Goal: Information Seeking & Learning: Learn about a topic

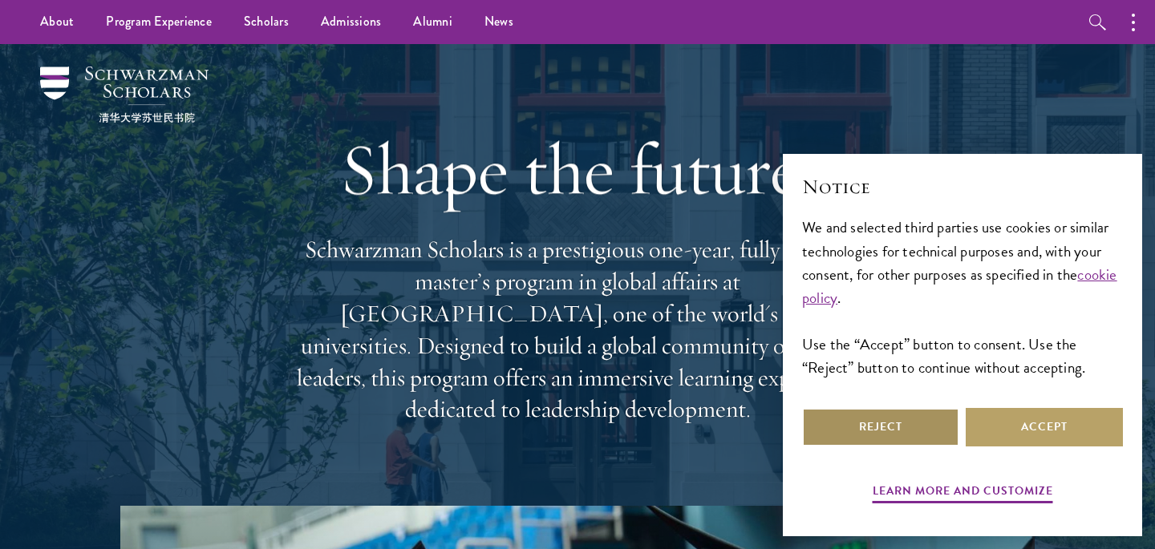
click at [913, 423] on button "Reject" at bounding box center [880, 427] width 157 height 38
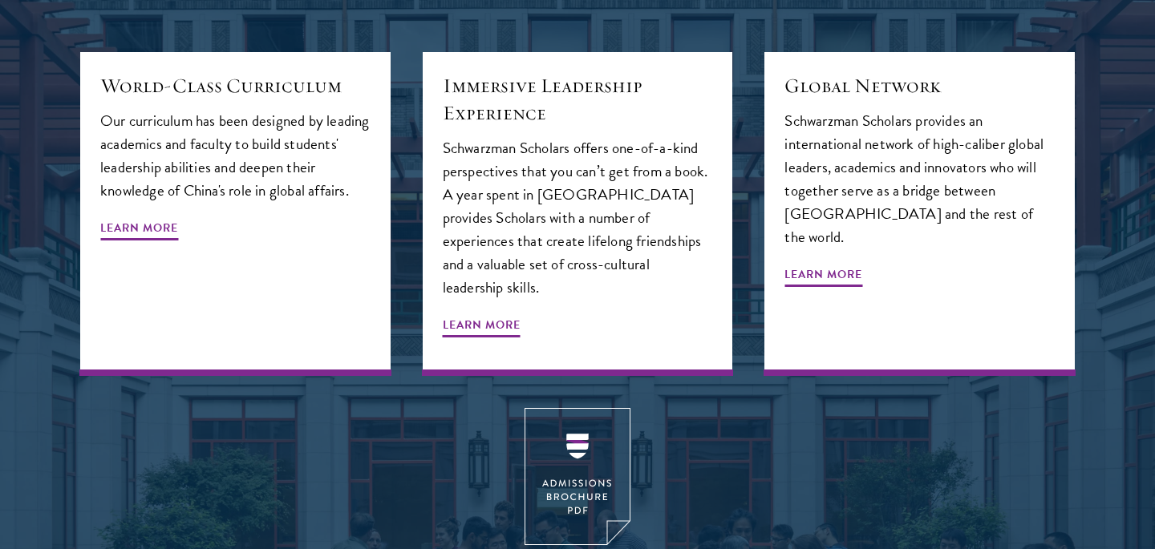
scroll to position [1891, 0]
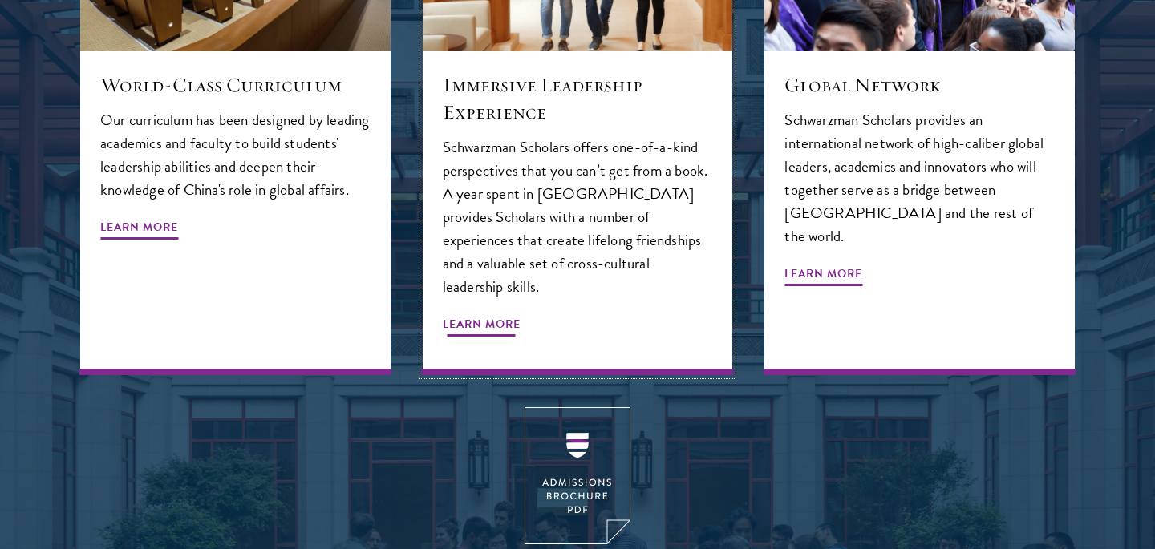
click at [487, 314] on span "Learn More" at bounding box center [482, 326] width 78 height 25
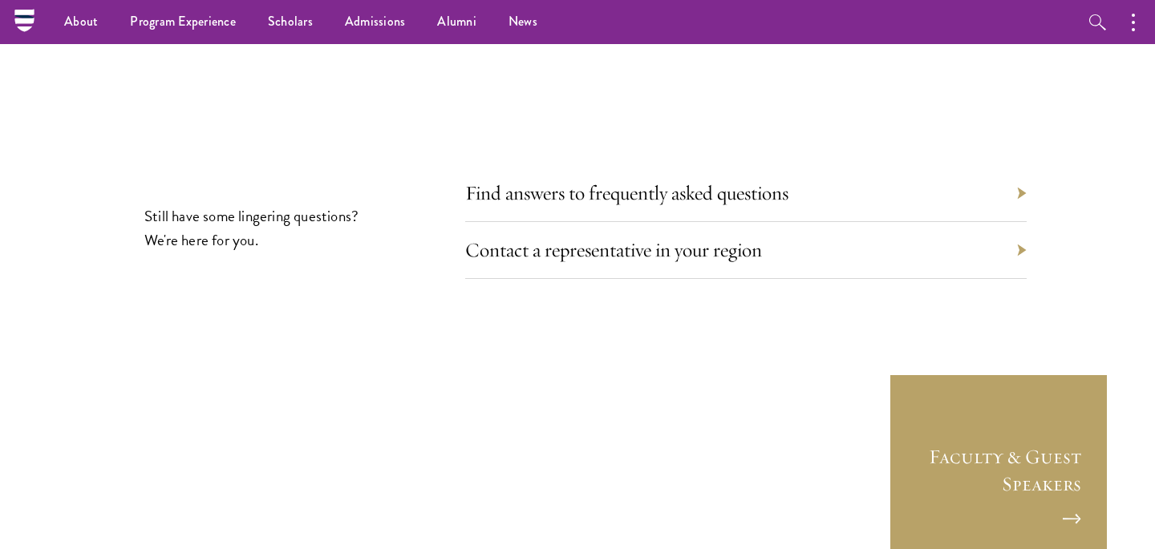
scroll to position [5259, 0]
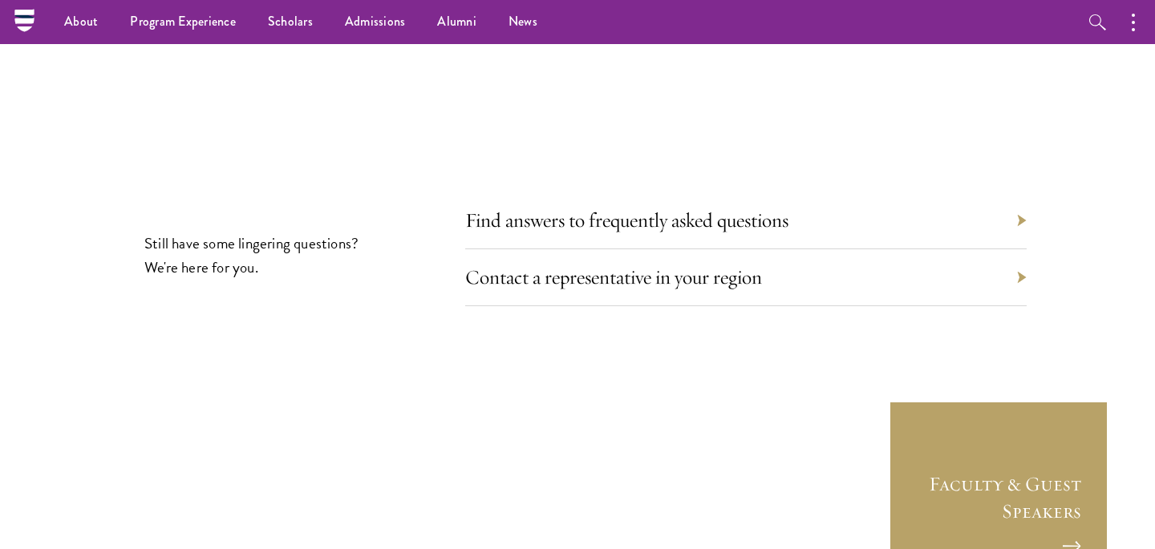
click at [549, 192] on div "Find answers to frequently asked questions" at bounding box center [745, 220] width 561 height 57
click at [565, 208] on link "Find answers to frequently asked questions" at bounding box center [638, 220] width 323 height 25
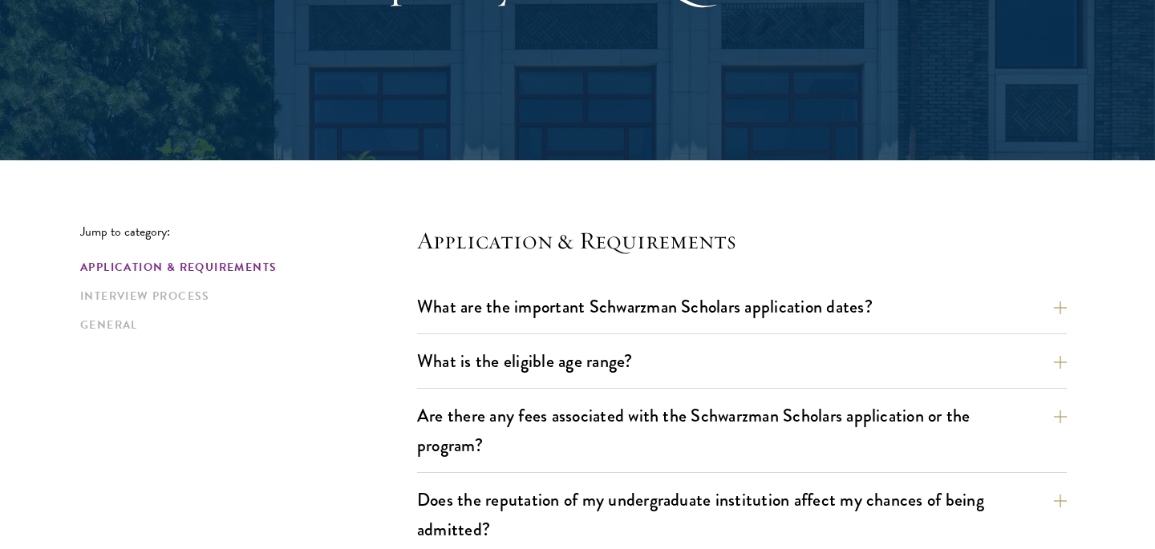
scroll to position [252, 0]
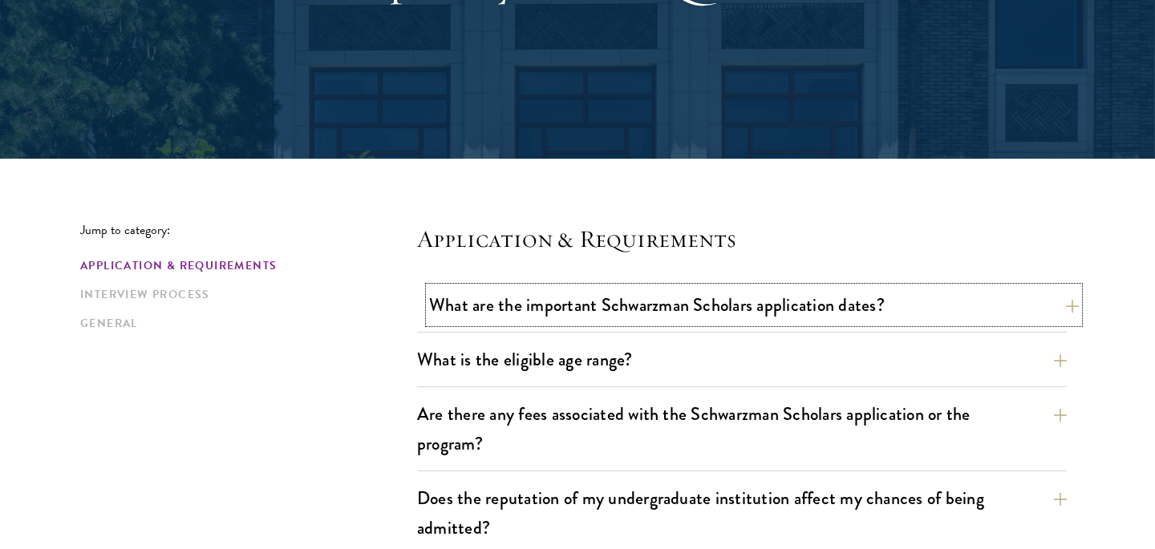
click at [623, 305] on button "What are the important Schwarzman Scholars application dates?" at bounding box center [753, 305] width 649 height 36
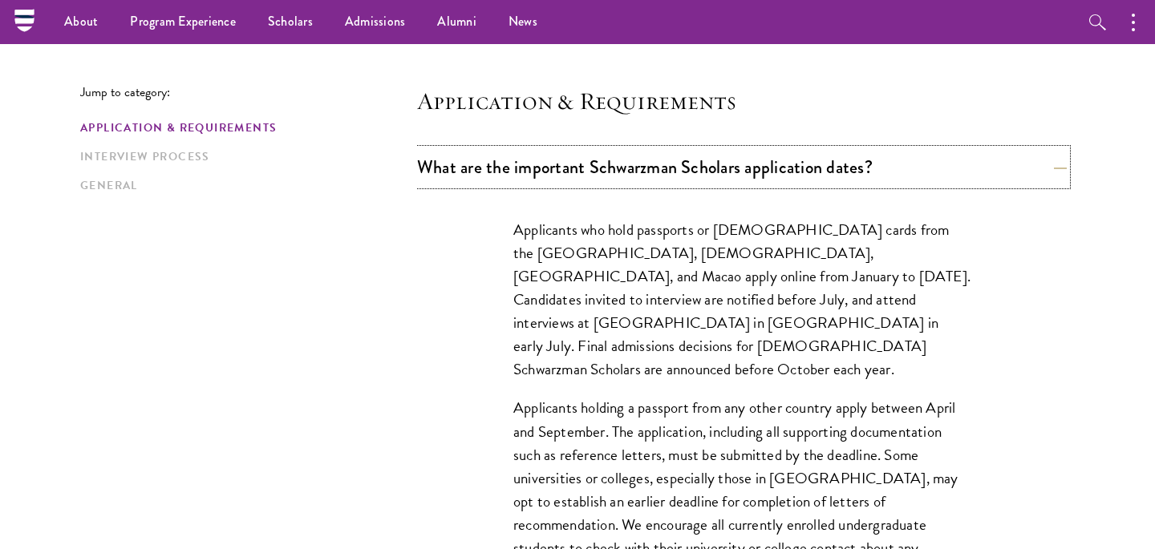
scroll to position [374, 0]
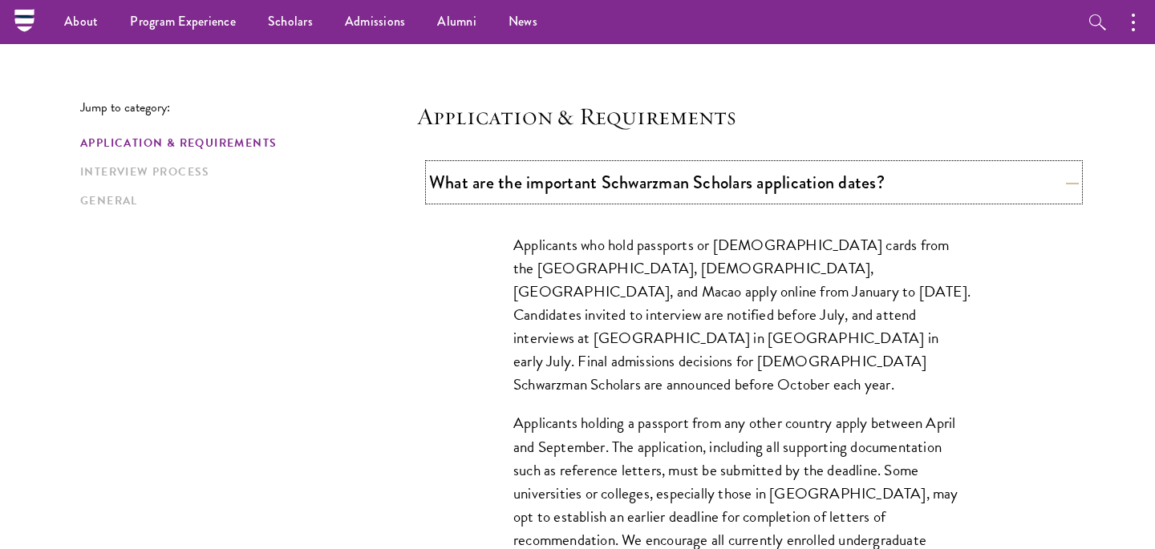
click at [621, 188] on button "What are the important Schwarzman Scholars application dates?" at bounding box center [753, 182] width 649 height 36
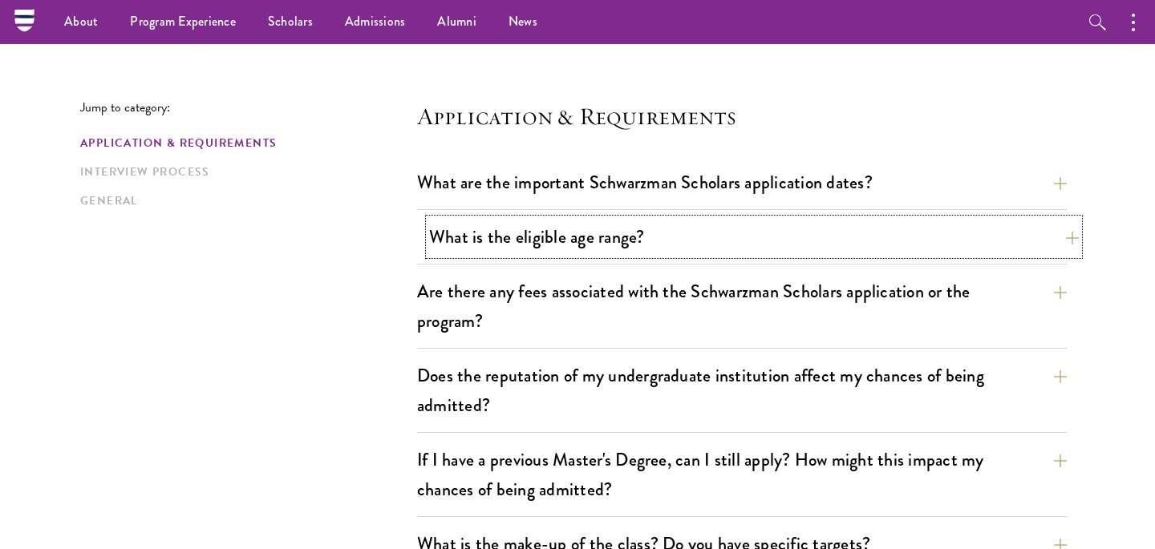
click at [622, 221] on button "What is the eligible age range?" at bounding box center [753, 237] width 649 height 36
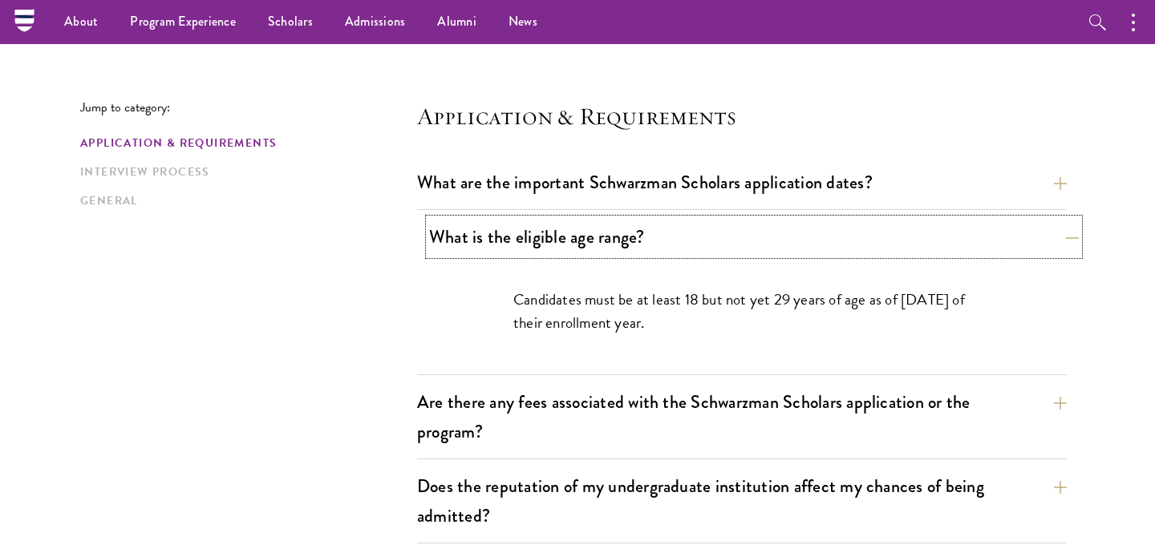
click at [622, 221] on button "What is the eligible age range?" at bounding box center [753, 237] width 649 height 36
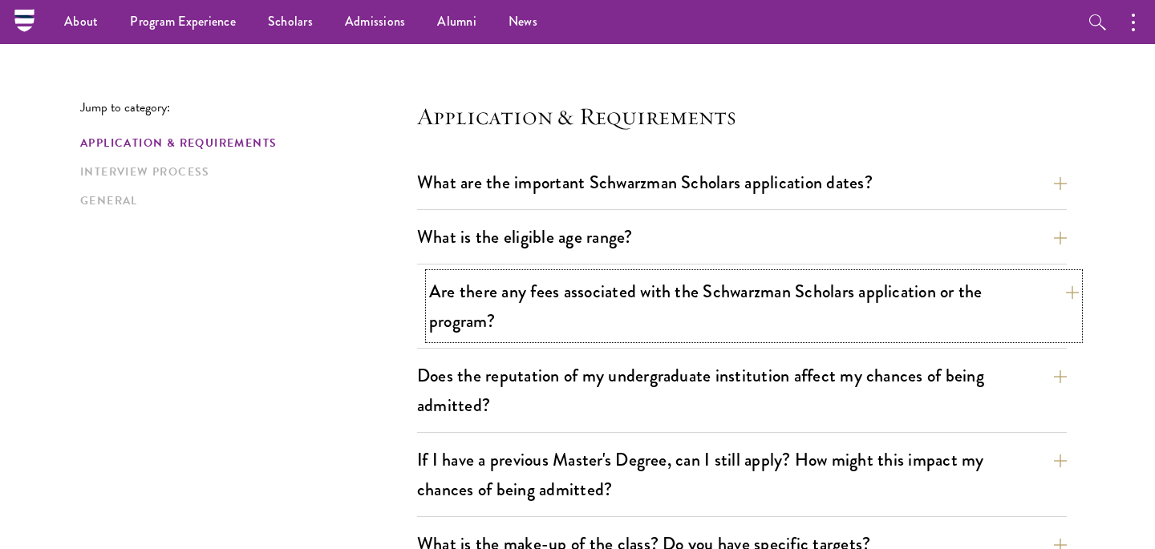
click at [612, 295] on button "Are there any fees associated with the Schwarzman Scholars application or the p…" at bounding box center [753, 306] width 649 height 66
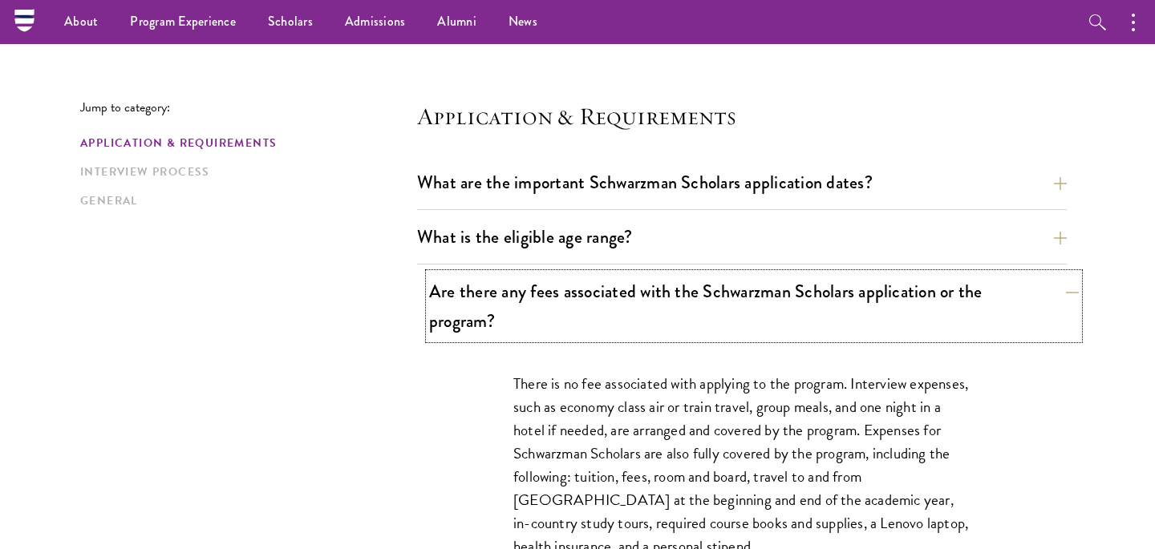
click at [612, 295] on button "Are there any fees associated with the Schwarzman Scholars application or the p…" at bounding box center [753, 306] width 649 height 66
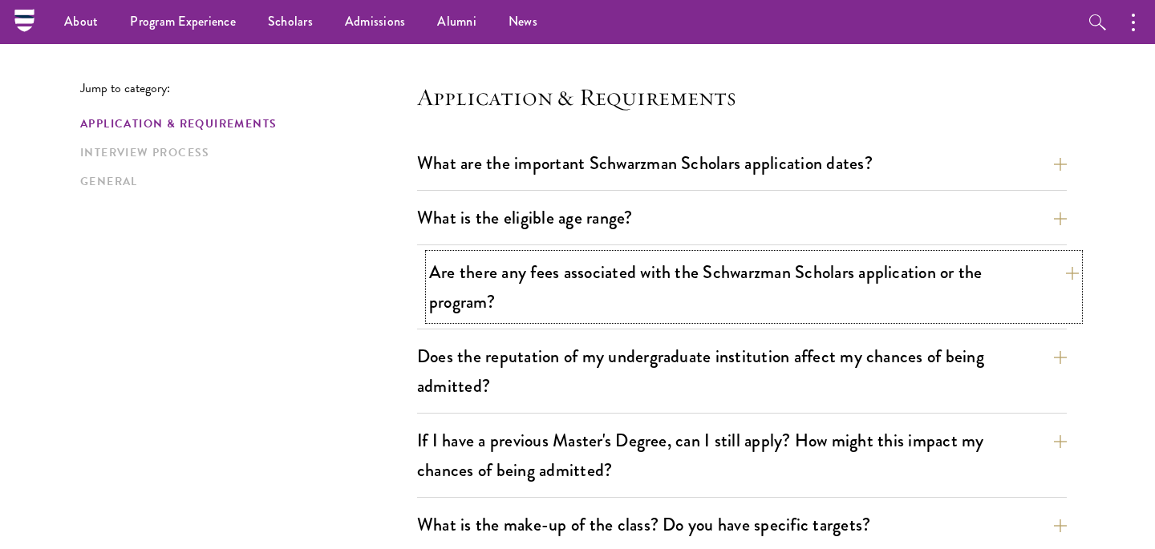
scroll to position [402, 0]
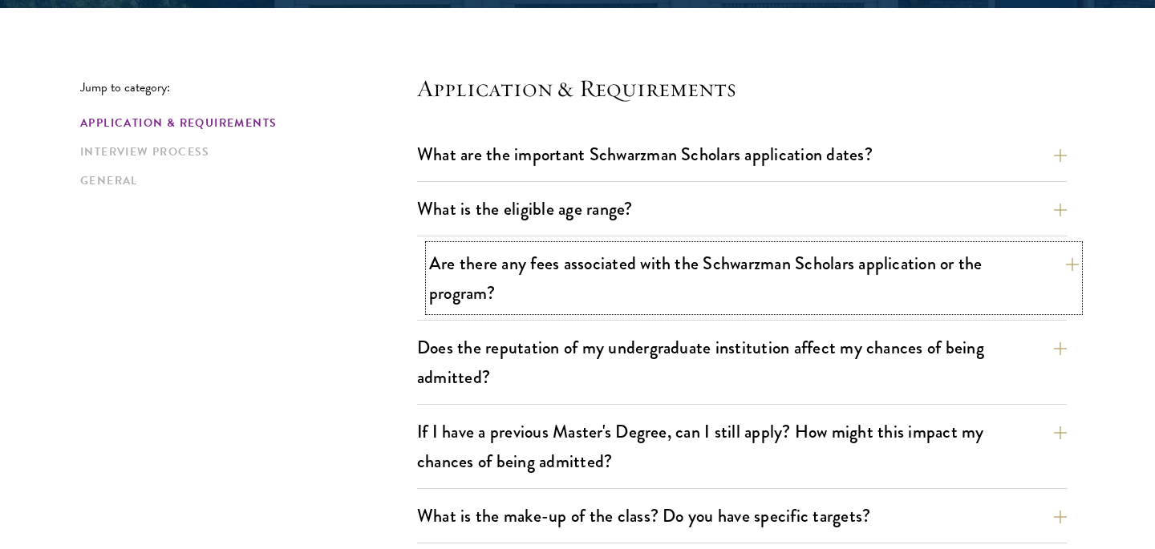
click at [612, 295] on button "Are there any fees associated with the Schwarzman Scholars application or the p…" at bounding box center [753, 278] width 649 height 66
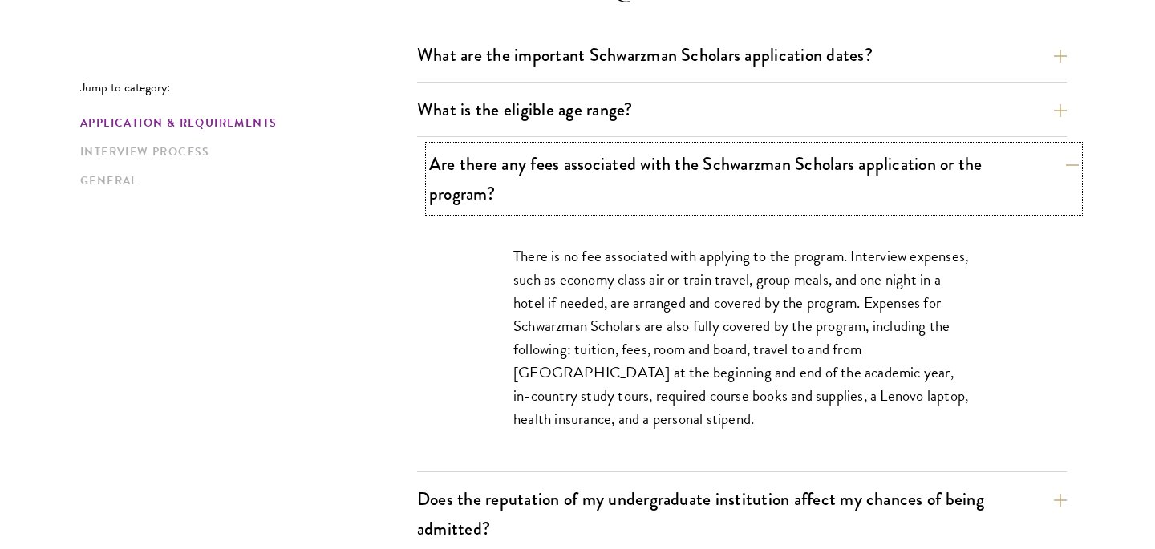
scroll to position [503, 0]
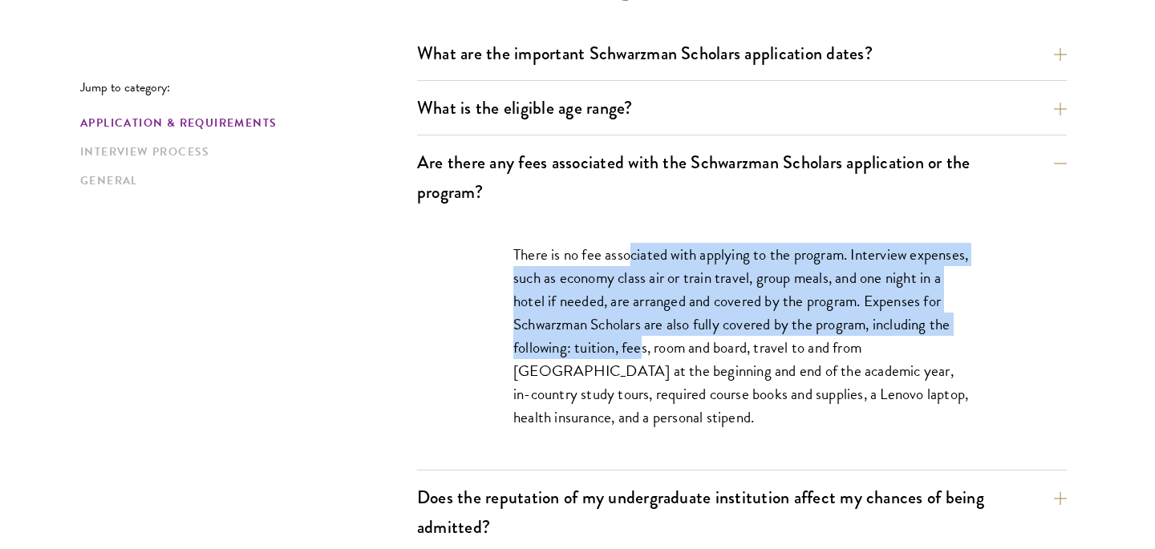
drag, startPoint x: 629, startPoint y: 250, endPoint x: 641, endPoint y: 349, distance: 99.3
click at [642, 349] on p "There is no fee associated with applying to the program. Interview expenses, su…" at bounding box center [741, 336] width 457 height 187
click at [641, 349] on p "There is no fee associated with applying to the program. Interview expenses, su…" at bounding box center [741, 336] width 457 height 187
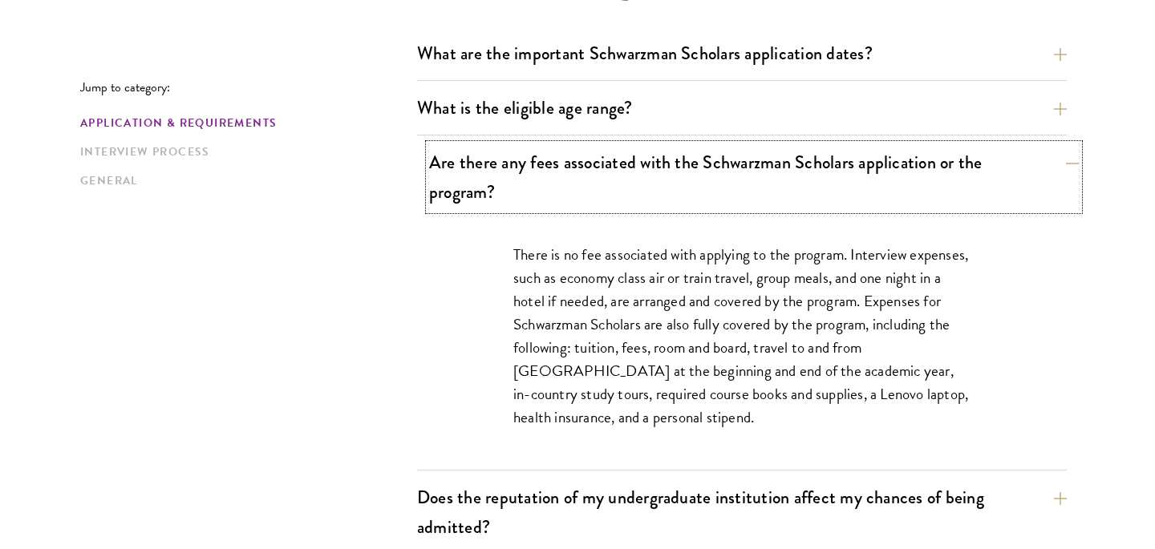
click at [657, 181] on button "Are there any fees associated with the Schwarzman Scholars application or the p…" at bounding box center [753, 177] width 649 height 66
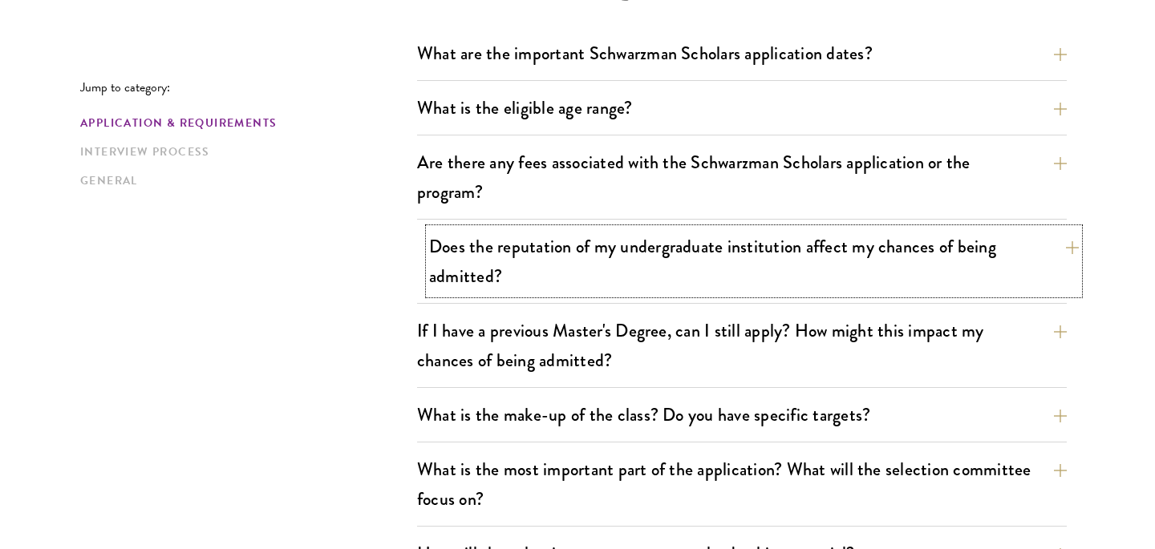
click at [657, 245] on button "Does the reputation of my undergraduate institution affect my chances of being …" at bounding box center [753, 261] width 649 height 66
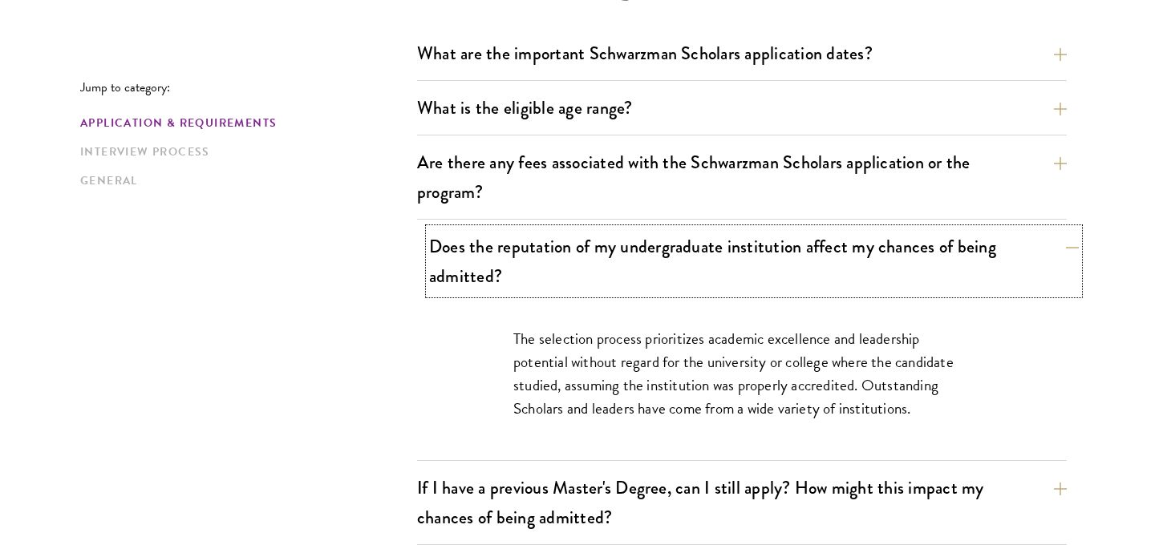
click at [657, 245] on button "Does the reputation of my undergraduate institution affect my chances of being …" at bounding box center [753, 261] width 649 height 66
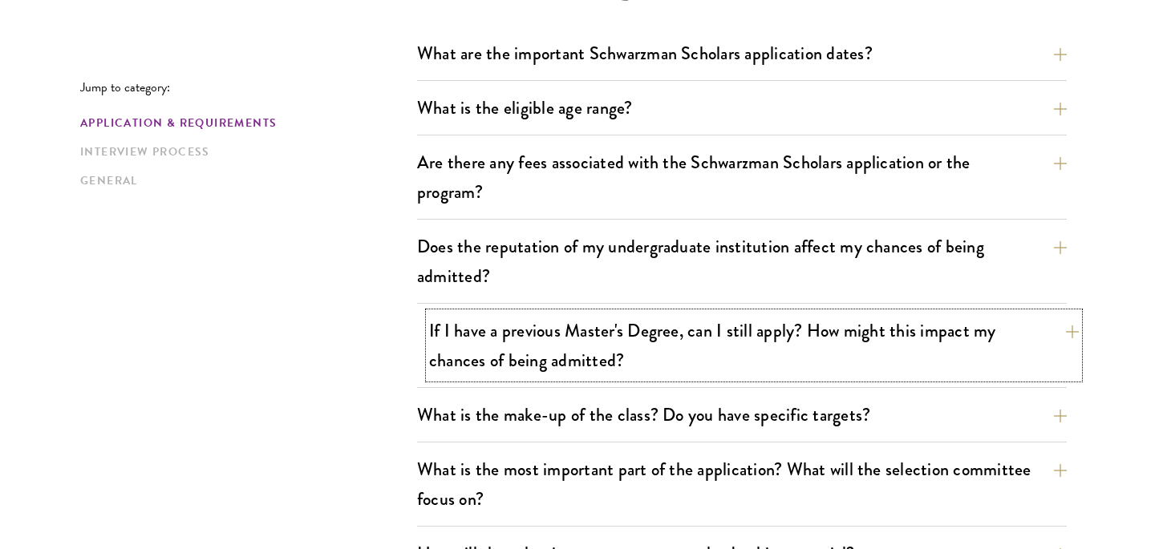
click at [680, 326] on button "If I have a previous Master's Degree, can I still apply? How might this impact …" at bounding box center [753, 346] width 649 height 66
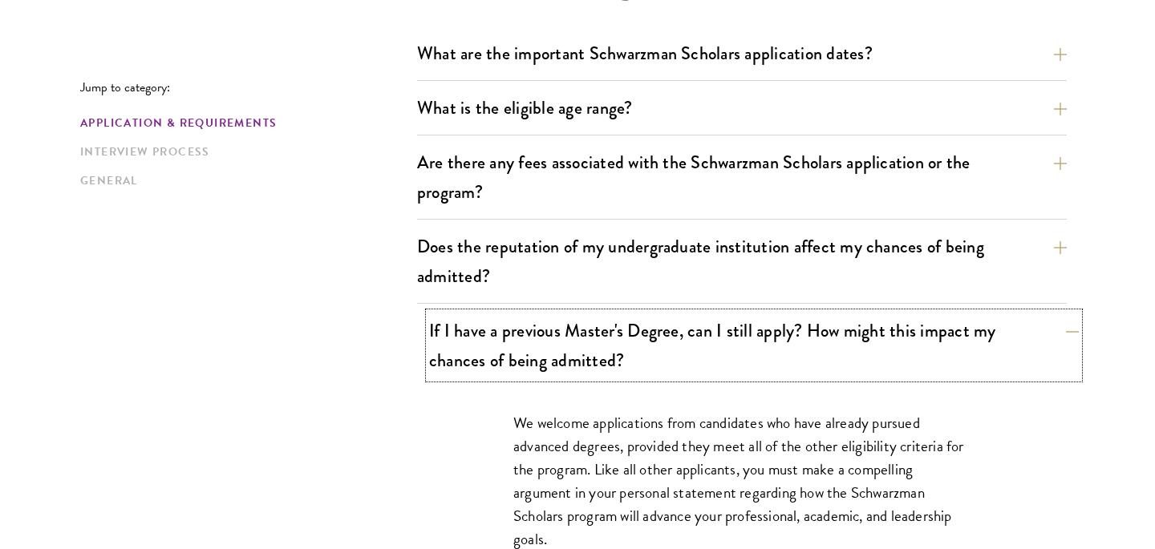
click at [678, 326] on button "If I have a previous Master's Degree, can I still apply? How might this impact …" at bounding box center [753, 346] width 649 height 66
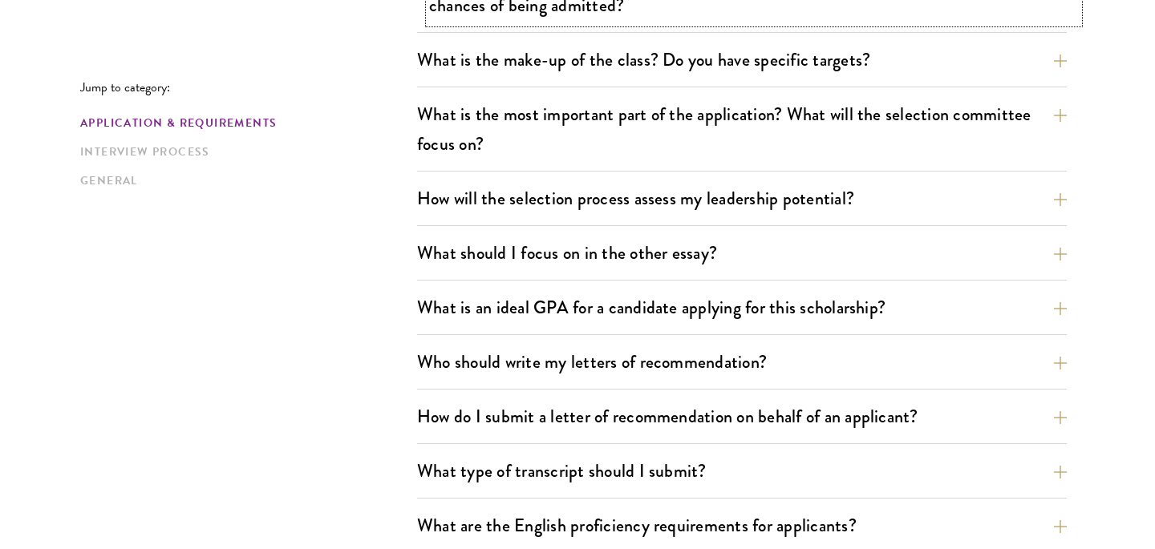
scroll to position [861, 0]
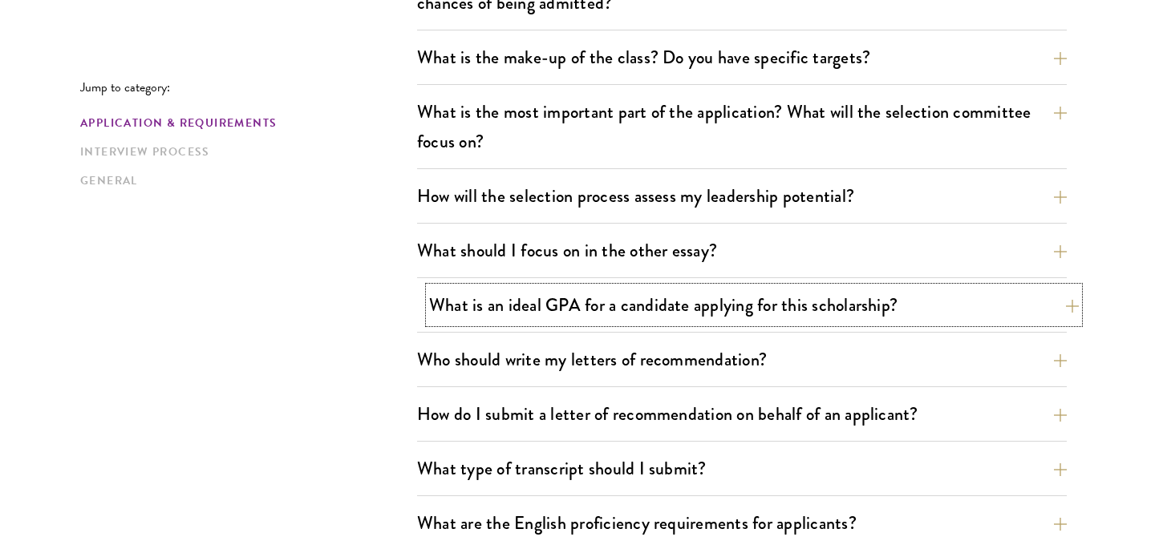
click at [685, 311] on button "What is an ideal GPA for a candidate applying for this scholarship?" at bounding box center [753, 305] width 649 height 36
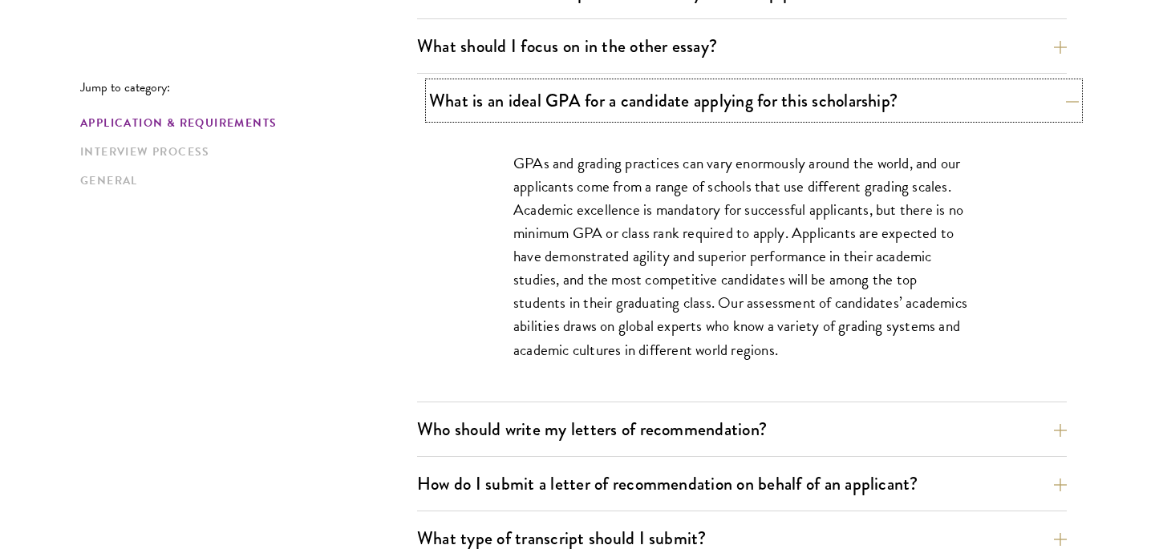
scroll to position [1066, 0]
click at [662, 110] on button "What is an ideal GPA for a candidate applying for this scholarship?" at bounding box center [753, 100] width 649 height 36
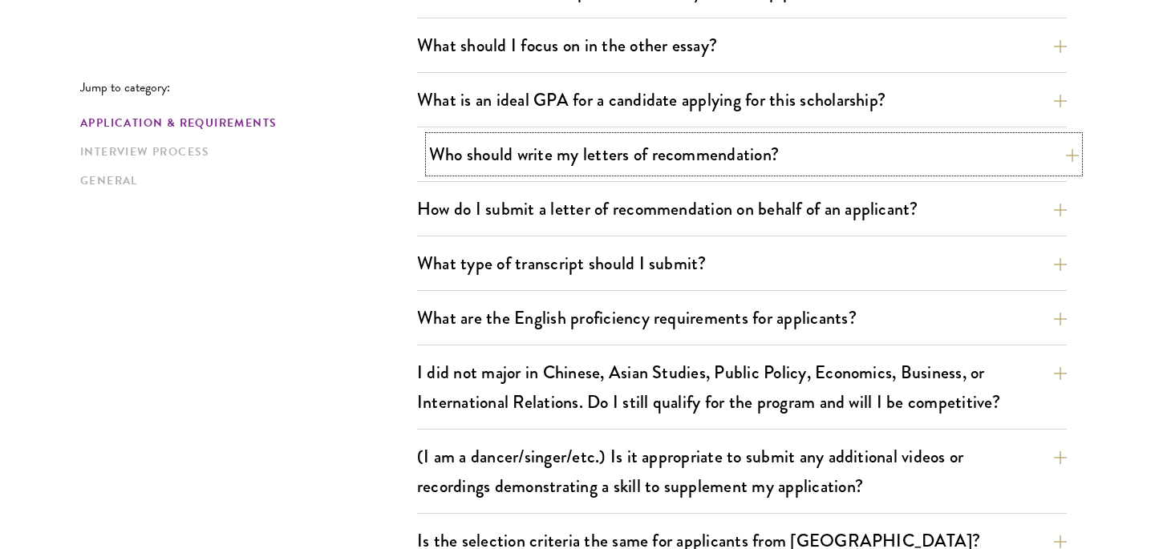
click at [669, 150] on button "Who should write my letters of recommendation?" at bounding box center [753, 154] width 649 height 36
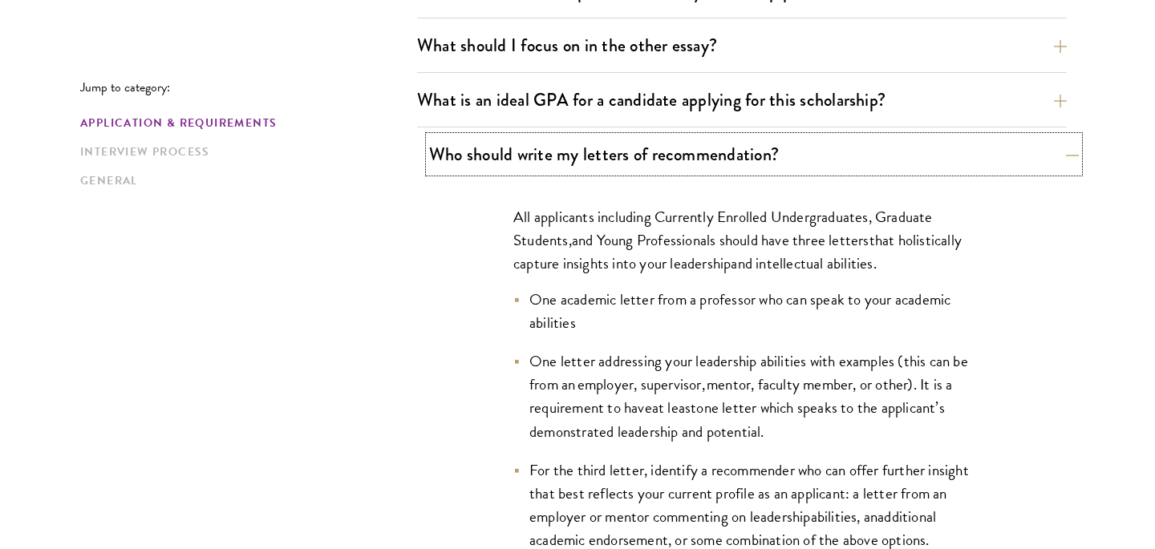
click at [669, 150] on button "Who should write my letters of recommendation?" at bounding box center [753, 154] width 649 height 36
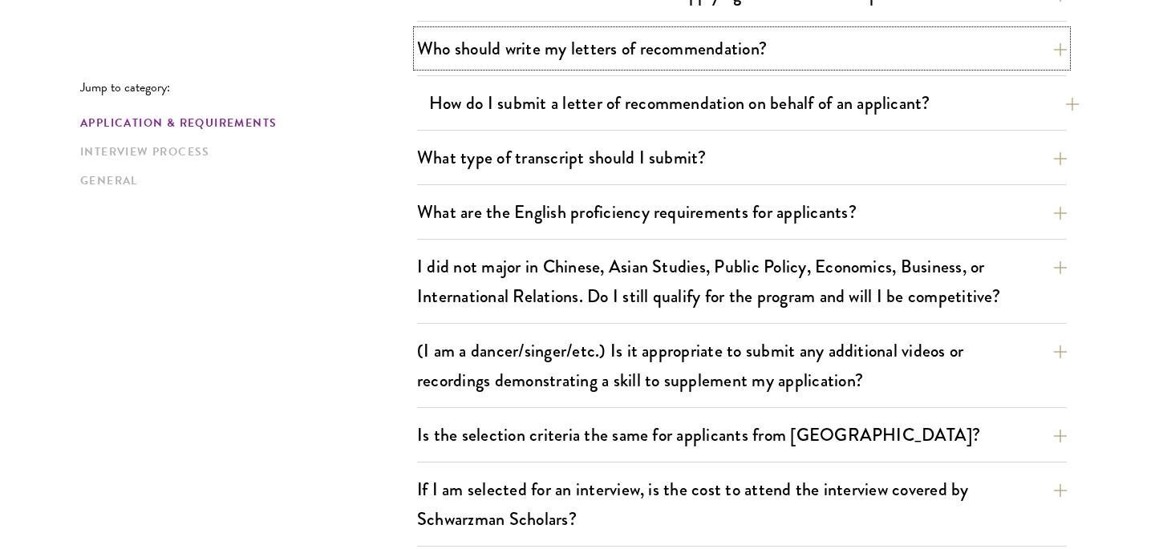
scroll to position [1176, 0]
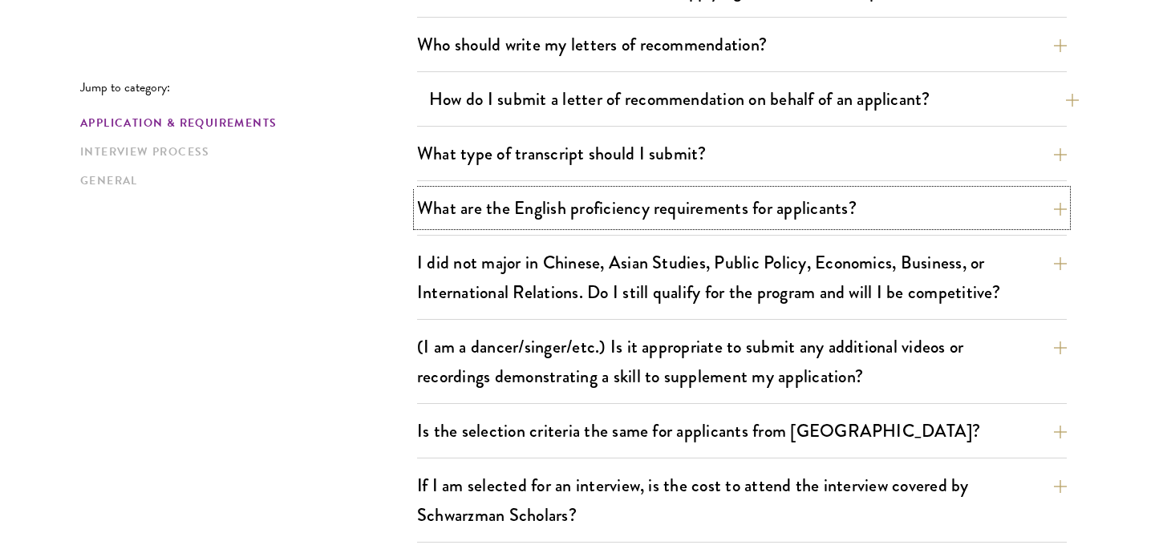
click at [670, 209] on button "What are the English proficiency requirements for applicants?" at bounding box center [741, 208] width 649 height 36
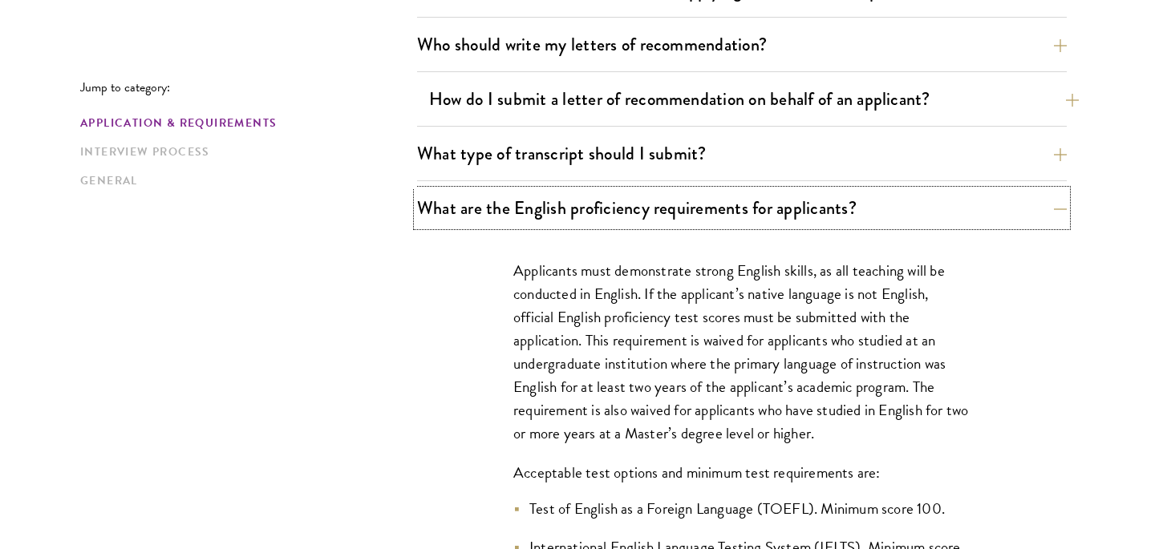
click at [670, 209] on button "What are the English proficiency requirements for applicants?" at bounding box center [741, 208] width 649 height 36
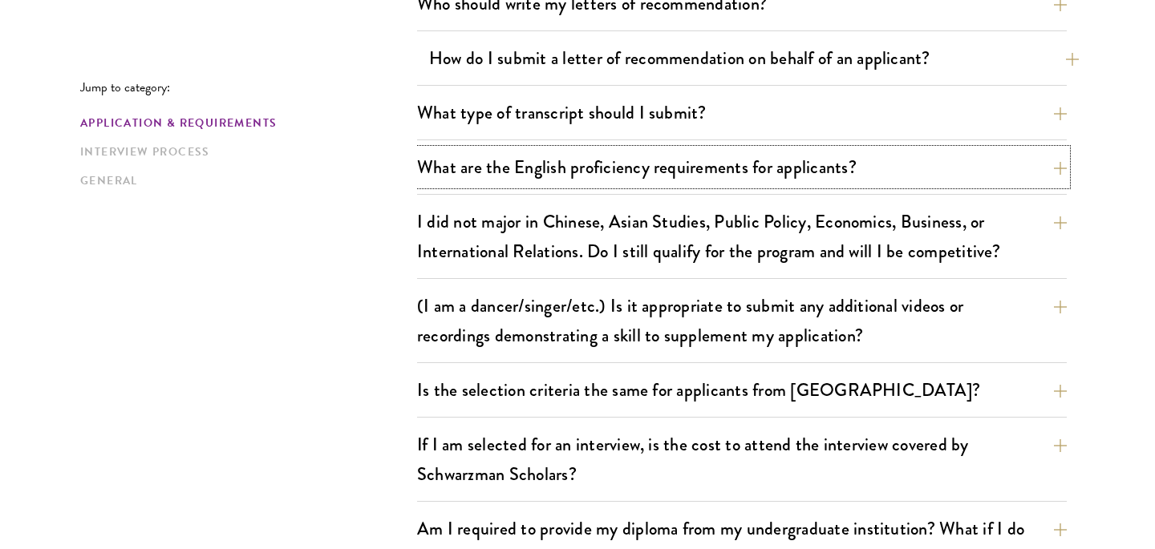
scroll to position [1239, 0]
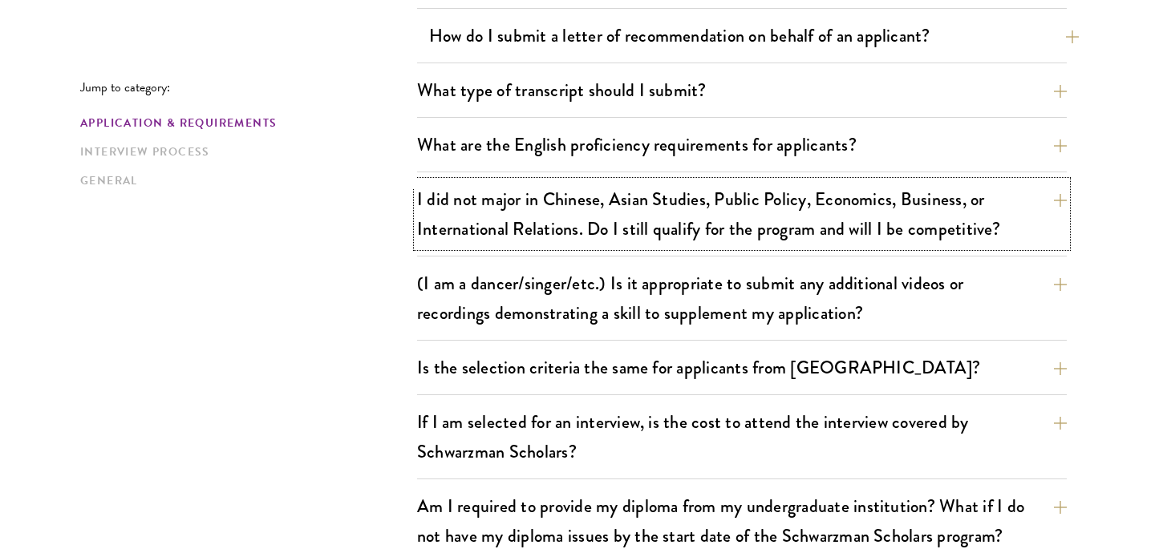
click at [670, 209] on button "I did not major in Chinese, Asian Studies, Public Policy, Economics, Business, …" at bounding box center [741, 214] width 649 height 66
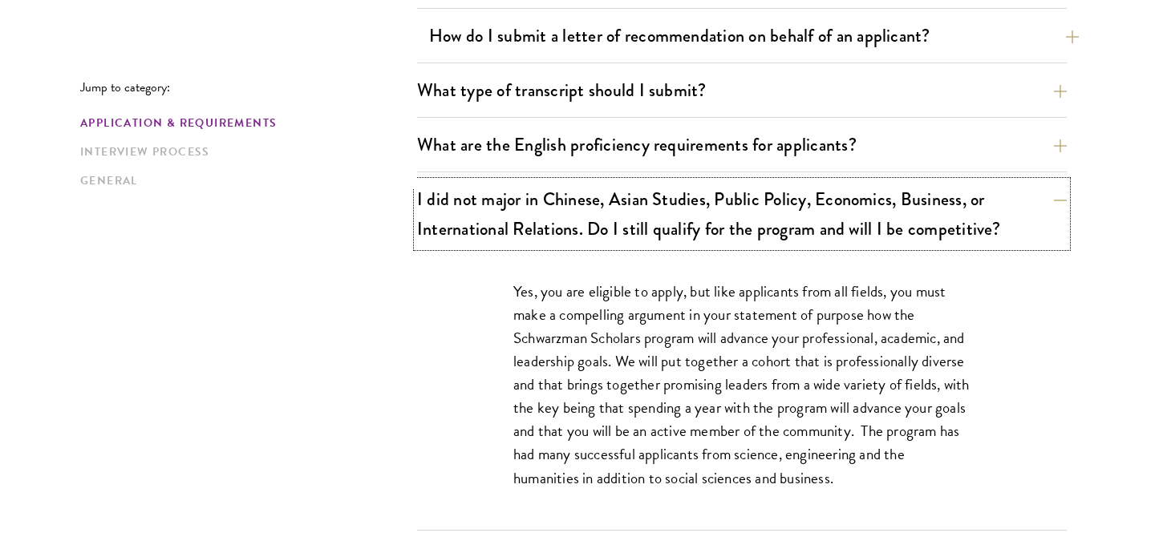
click at [670, 209] on button "I did not major in Chinese, Asian Studies, Public Policy, Economics, Business, …" at bounding box center [741, 214] width 649 height 66
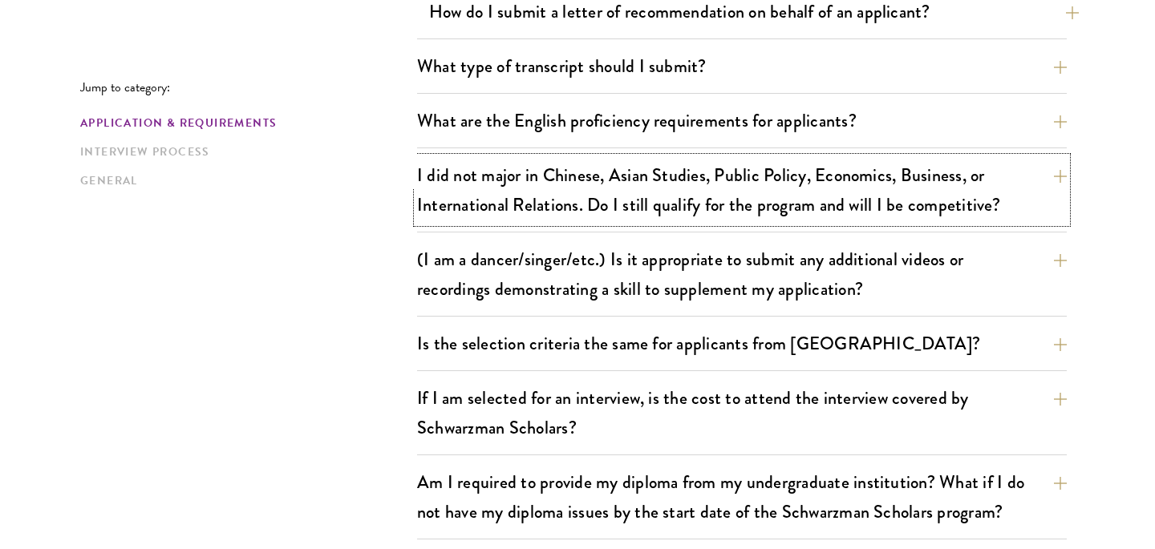
scroll to position [1272, 0]
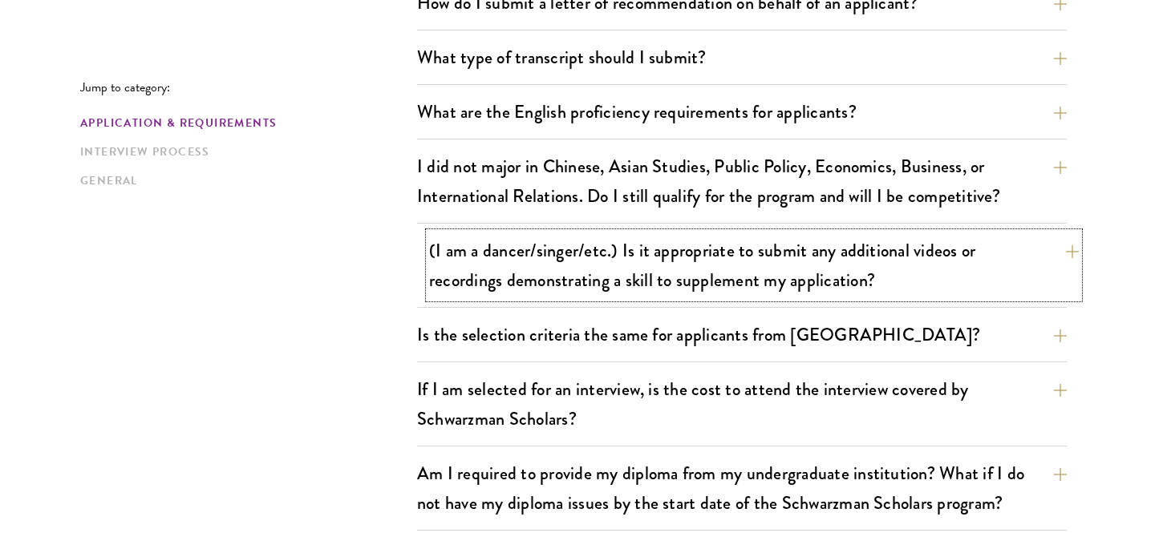
click at [681, 243] on button "(I am a dancer/singer/etc.) Is it appropriate to submit any additional videos o…" at bounding box center [753, 266] width 649 height 66
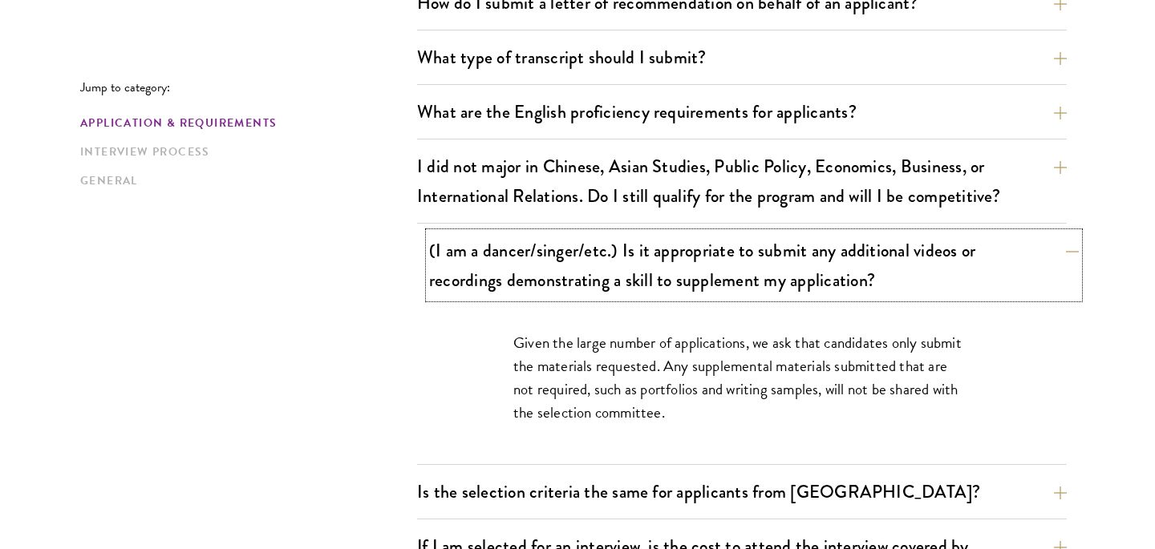
click at [674, 241] on button "(I am a dancer/singer/etc.) Is it appropriate to submit any additional videos o…" at bounding box center [753, 266] width 649 height 66
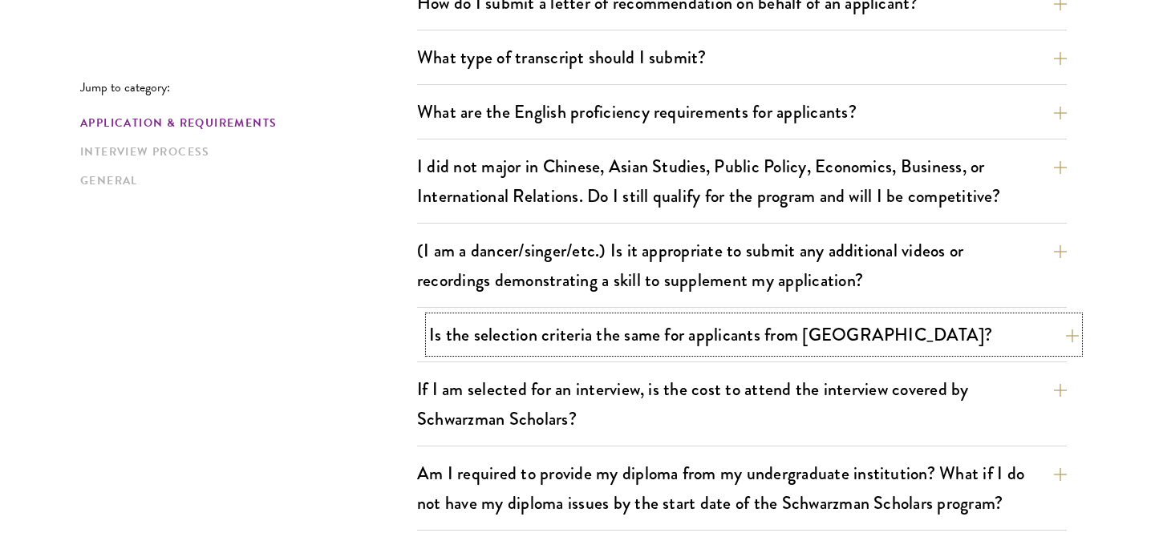
click at [669, 332] on button "Is the selection criteria the same for applicants from China?" at bounding box center [753, 335] width 649 height 36
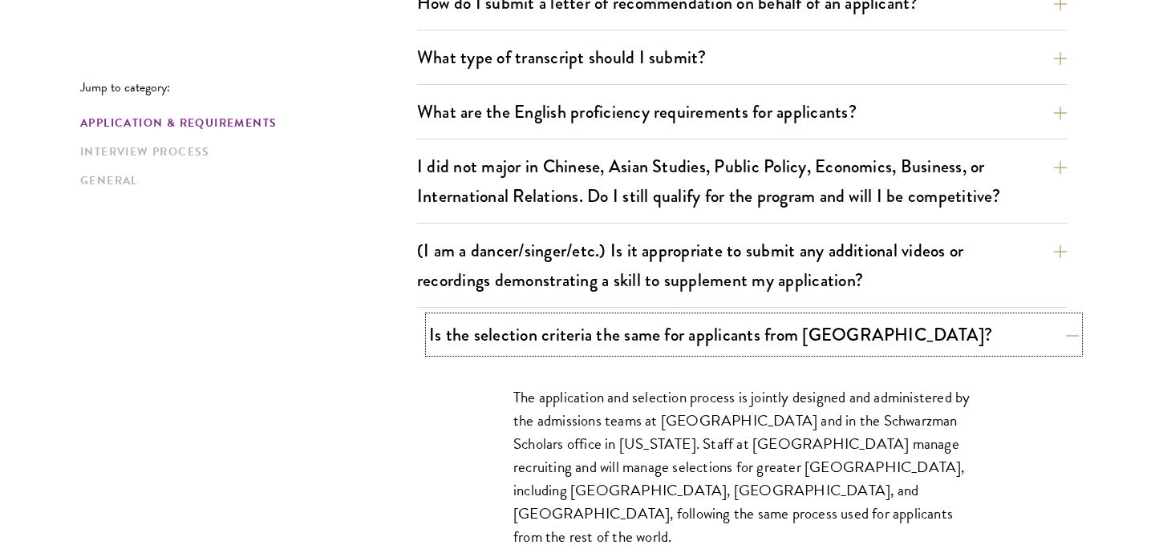
click at [669, 332] on button "Is the selection criteria the same for applicants from China?" at bounding box center [753, 335] width 649 height 36
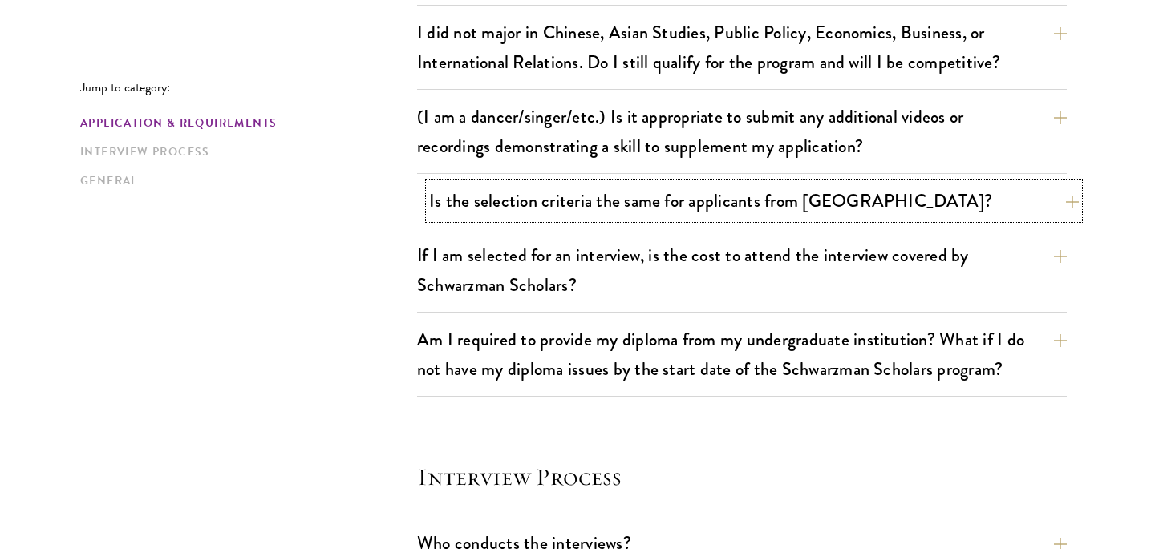
scroll to position [1408, 0]
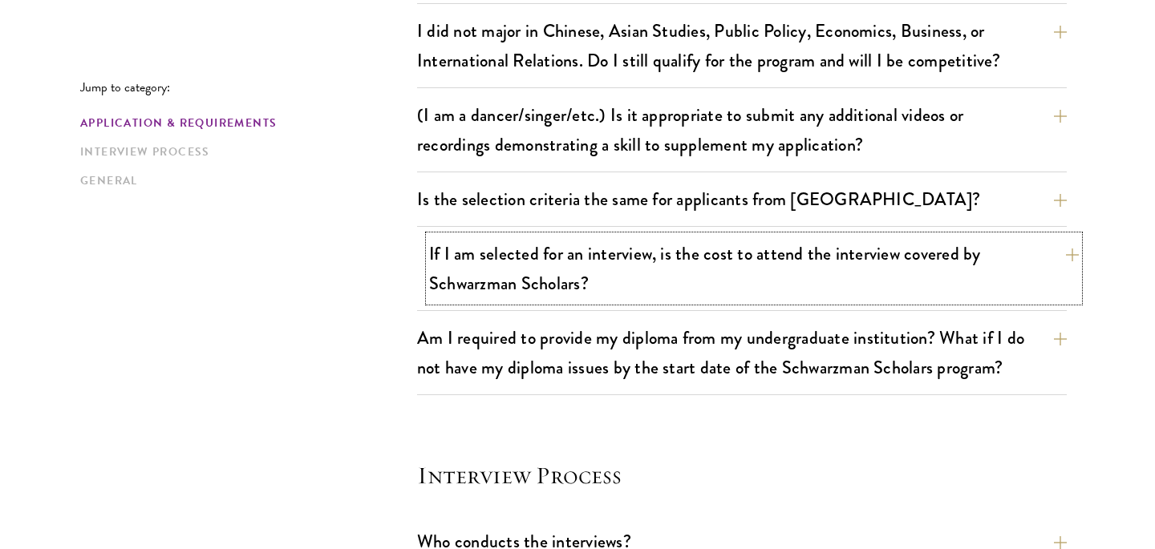
click at [662, 261] on button "If I am selected for an interview, is the cost to attend the interview covered …" at bounding box center [753, 269] width 649 height 66
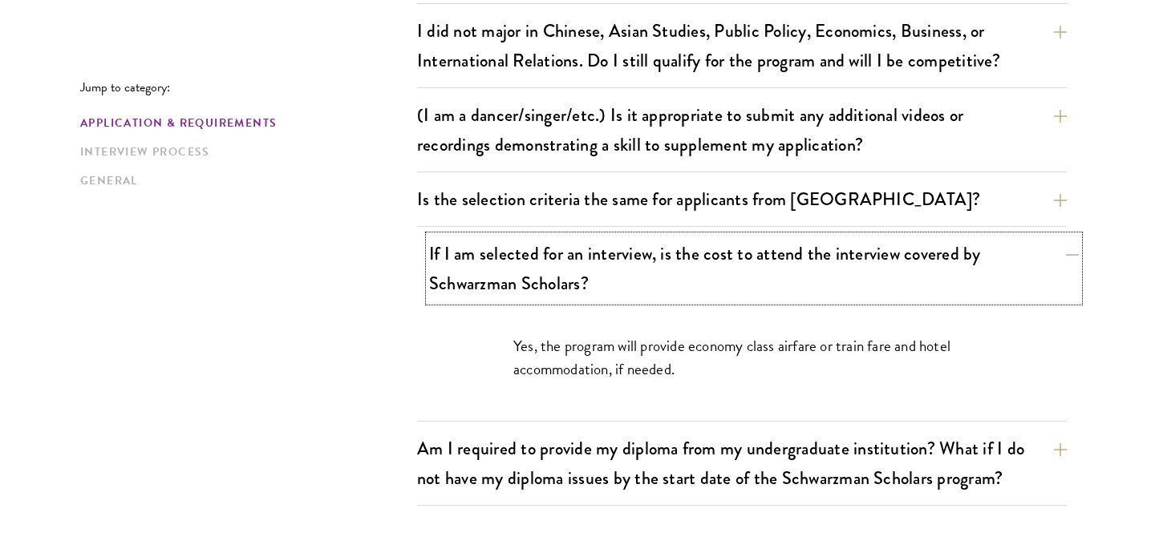
click at [662, 261] on button "If I am selected for an interview, is the cost to attend the interview covered …" at bounding box center [753, 269] width 649 height 66
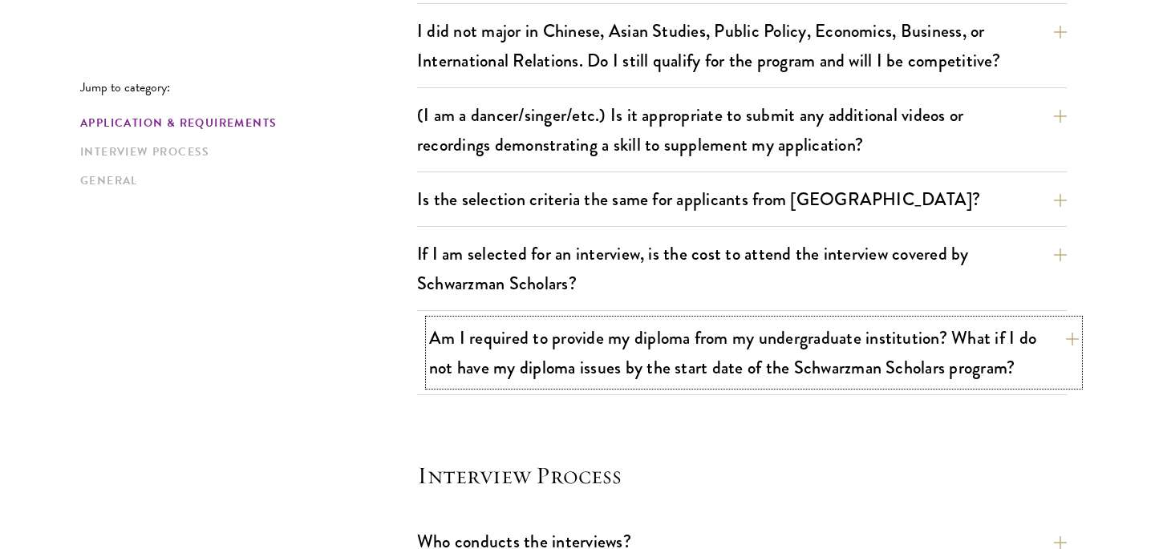
click at [673, 333] on button "Am I required to provide my diploma from my undergraduate institution? What if …" at bounding box center [753, 353] width 649 height 66
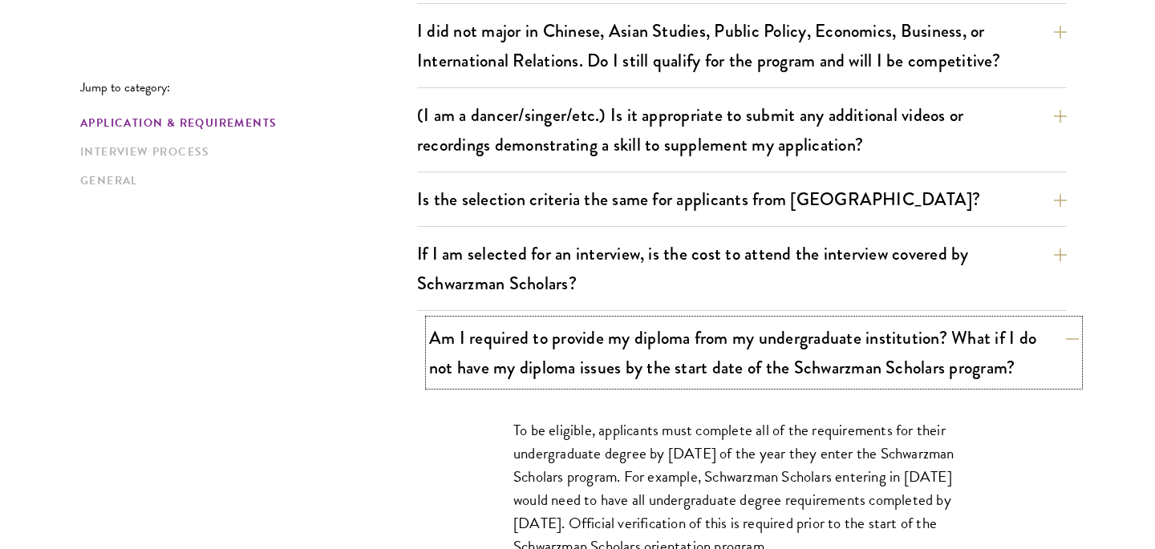
click at [670, 333] on button "Am I required to provide my diploma from my undergraduate institution? What if …" at bounding box center [753, 353] width 649 height 66
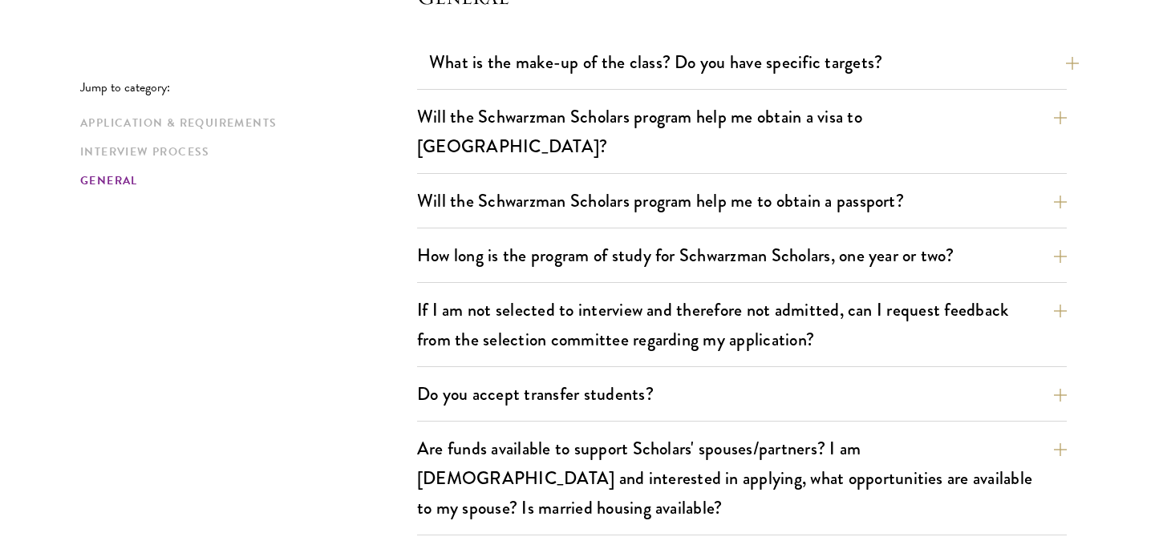
scroll to position [2397, 0]
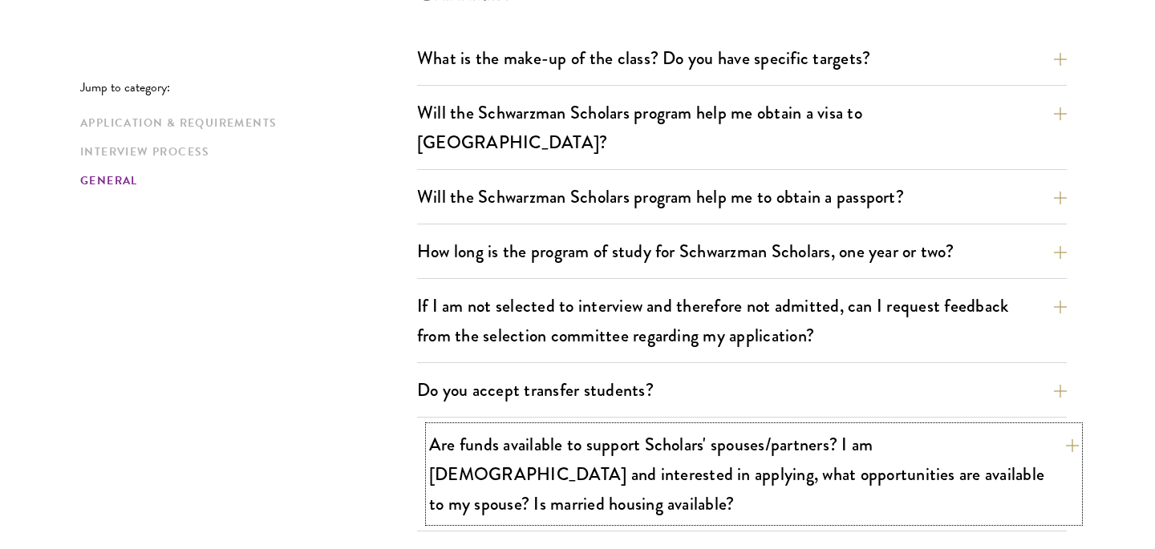
click at [822, 427] on button "Are funds available to support Scholars' spouses/partners? I am married and int…" at bounding box center [753, 474] width 649 height 95
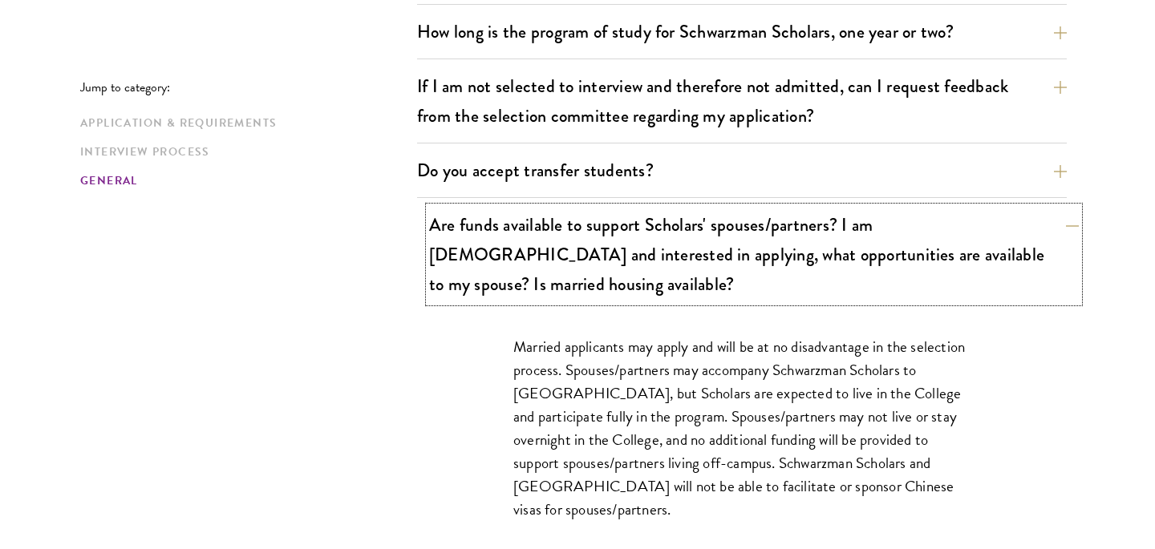
scroll to position [2629, 0]
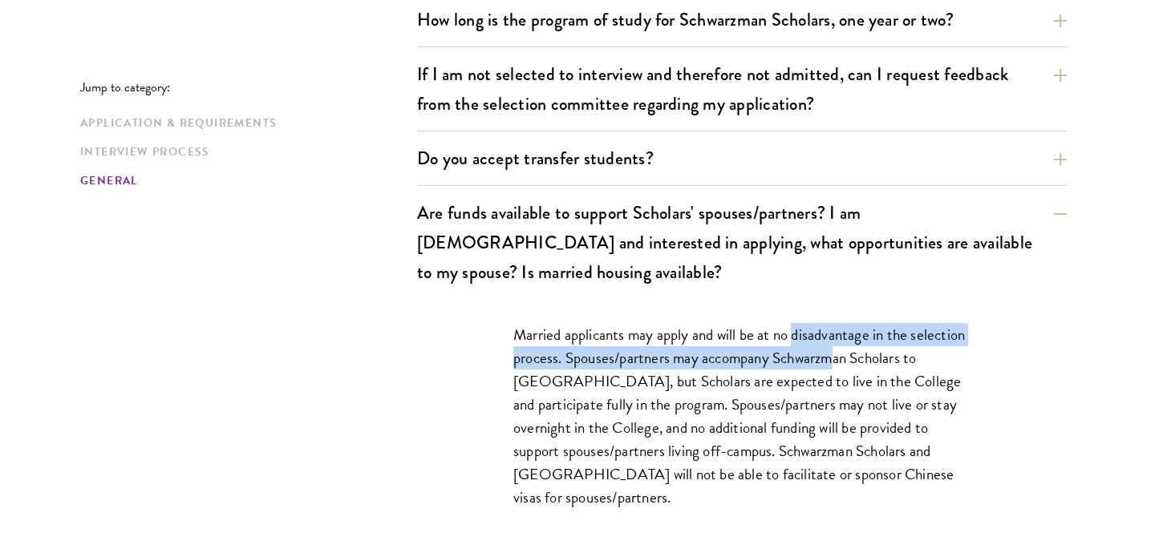
drag, startPoint x: 797, startPoint y: 277, endPoint x: 839, endPoint y: 289, distance: 43.4
click at [839, 323] on p "Married applicants may apply and will be at no disadvantage in the selection pr…" at bounding box center [741, 416] width 457 height 187
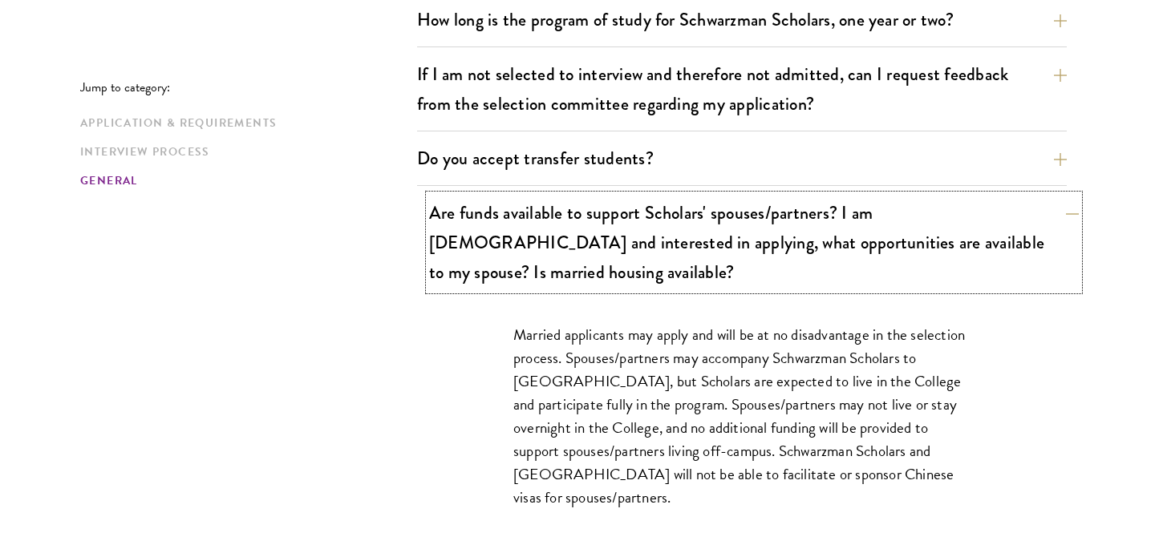
click at [807, 195] on button "Are funds available to support Scholars' spouses/partners? I am married and int…" at bounding box center [753, 242] width 649 height 95
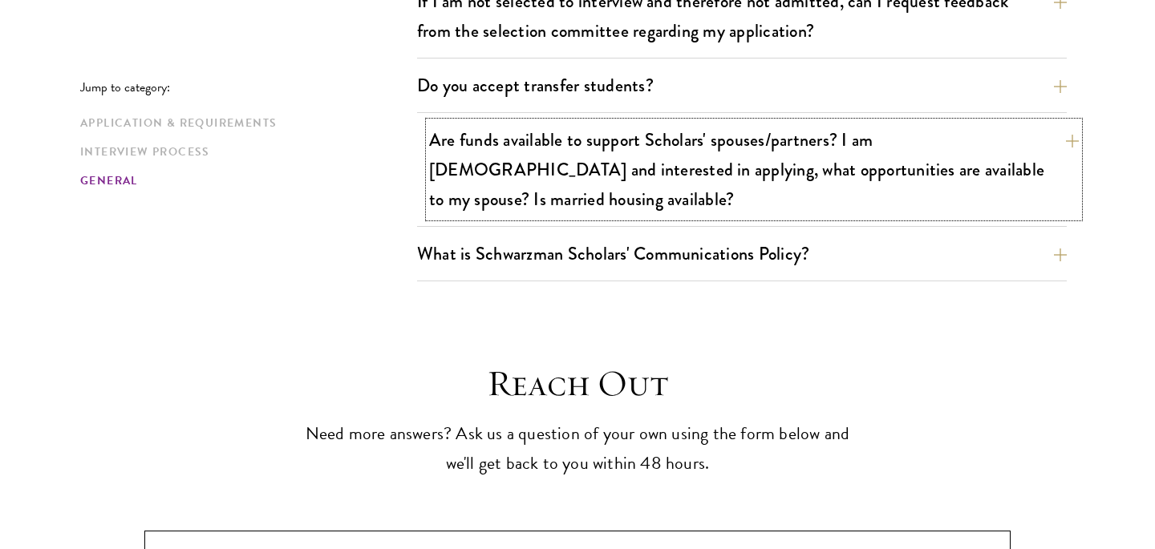
scroll to position [2703, 0]
